Goal: Navigation & Orientation: Find specific page/section

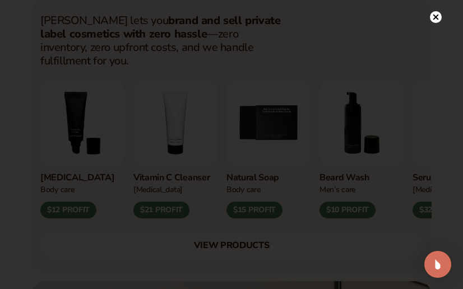
click at [437, 16] on icon at bounding box center [436, 17] width 6 height 6
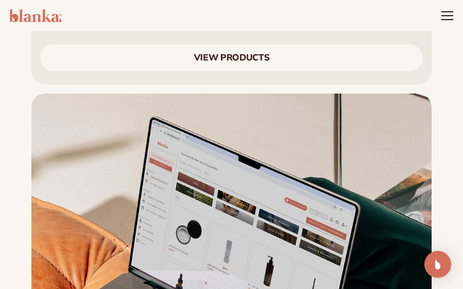
scroll to position [521, 0]
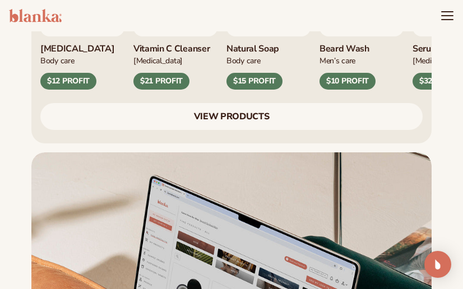
click at [243, 103] on link "VIEW PRODUCTS" at bounding box center [231, 116] width 382 height 27
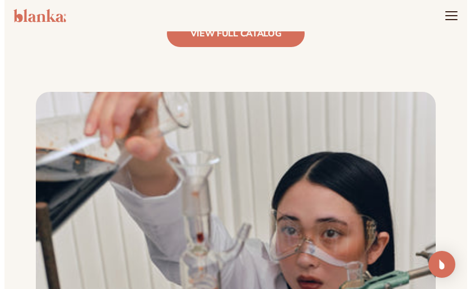
scroll to position [1009, 0]
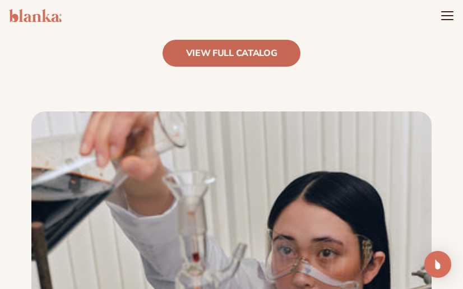
click at [267, 47] on link "view full catalog" at bounding box center [232, 53] width 138 height 27
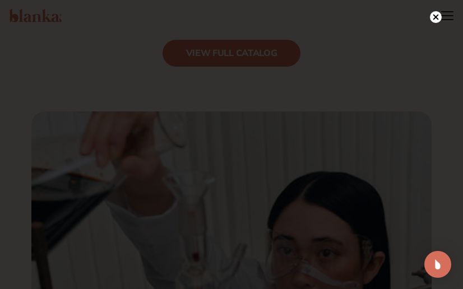
click at [434, 18] on icon at bounding box center [436, 17] width 6 height 6
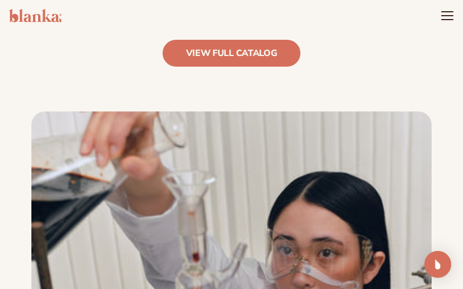
click at [447, 17] on icon "Menu" at bounding box center [447, 15] width 13 height 13
